Goal: Check status: Check status

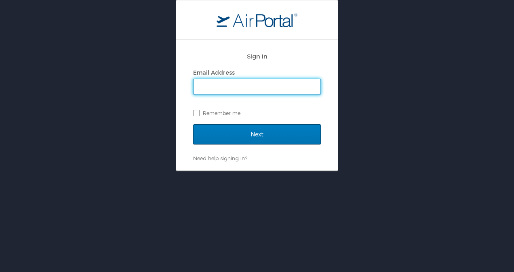
click at [244, 89] on input "Email Address" at bounding box center [256, 86] width 127 height 15
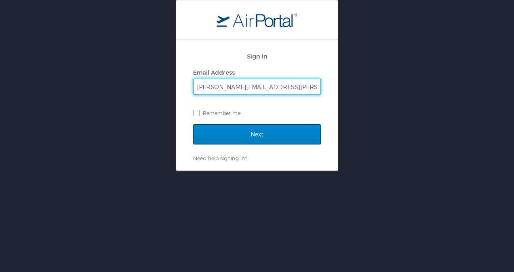
type input "ryan.clements@sepro.com"
click at [238, 133] on input "Next" at bounding box center [257, 134] width 128 height 20
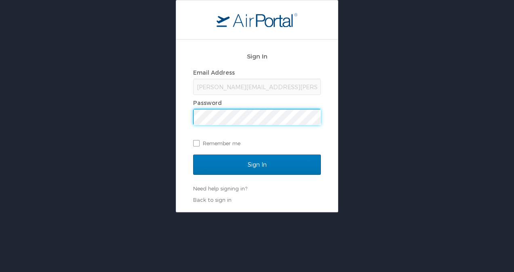
click at [193, 155] on input "Sign In" at bounding box center [257, 165] width 128 height 20
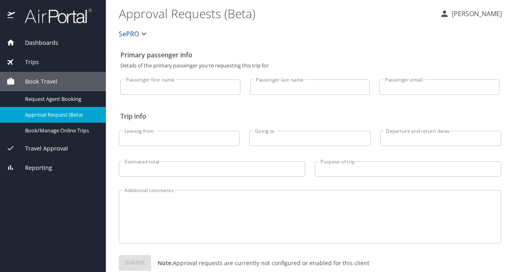
click at [64, 61] on div "Trips" at bounding box center [52, 62] width 93 height 9
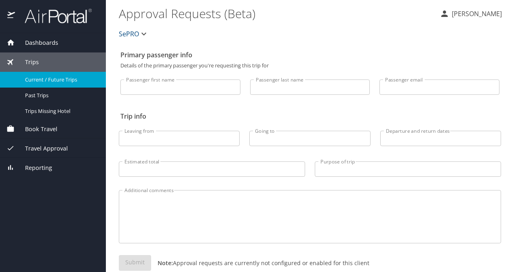
click at [62, 76] on span "Current / Future Trips" at bounding box center [60, 80] width 71 height 8
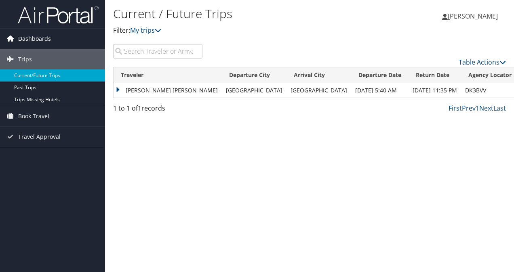
click at [54, 36] on link "Dashboards" at bounding box center [52, 39] width 105 height 20
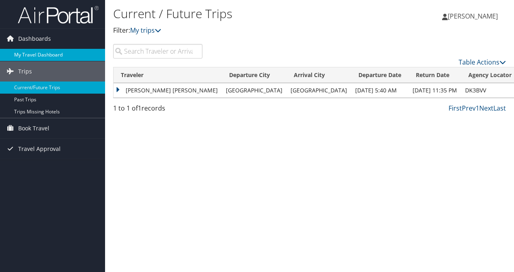
click at [50, 53] on link "My Travel Dashboard" at bounding box center [52, 55] width 105 height 12
